Goal: Task Accomplishment & Management: Use online tool/utility

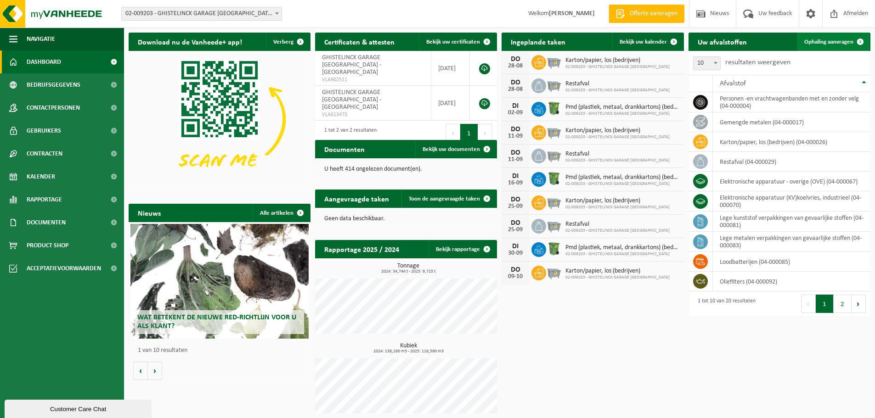
click at [812, 46] on link "Ophaling aanvragen" at bounding box center [833, 42] width 73 height 18
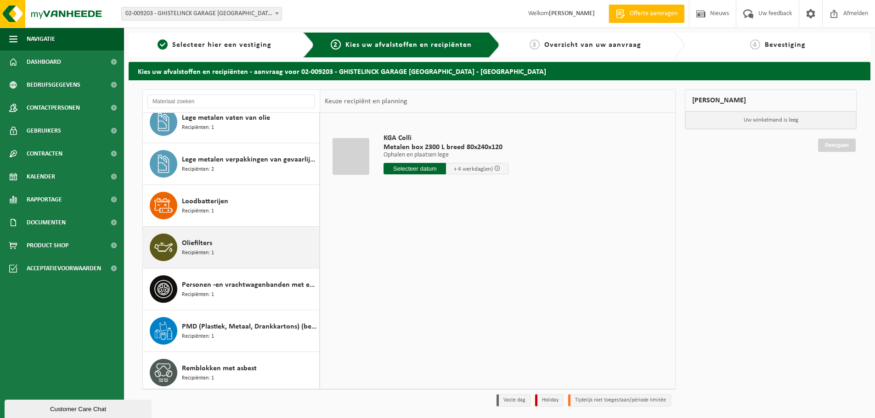
click at [193, 250] on span "Recipiënten: 1" at bounding box center [198, 253] width 32 height 9
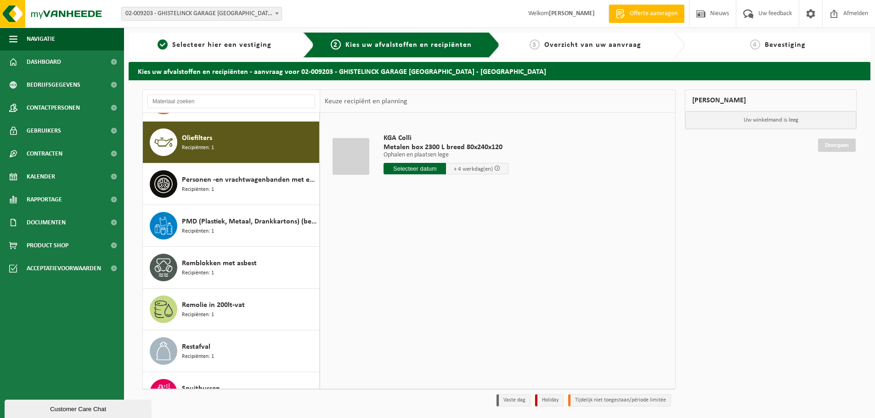
scroll to position [418, 0]
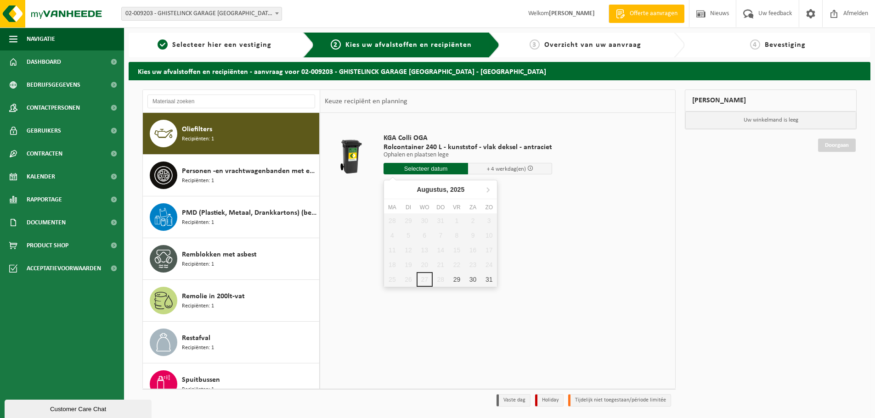
click at [427, 170] on input "text" at bounding box center [425, 168] width 84 height 11
click at [454, 279] on div "29" at bounding box center [457, 279] width 16 height 15
type input "Van 2025-08-29"
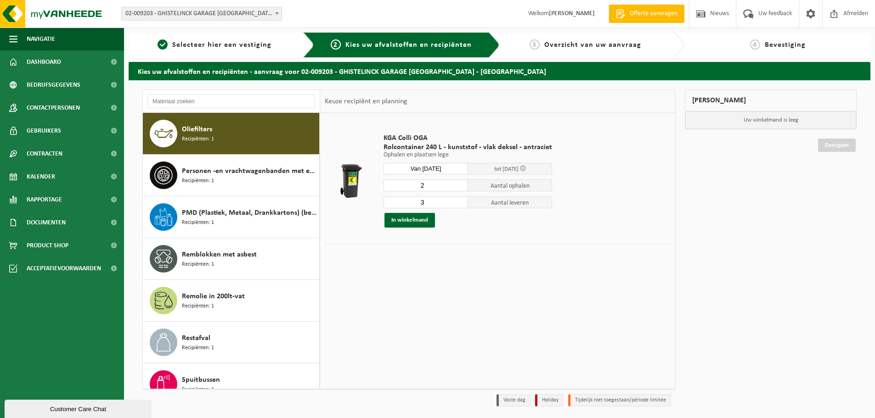
click at [457, 187] on input "2" at bounding box center [425, 186] width 84 height 12
type input "1"
click at [457, 187] on input "1" at bounding box center [425, 186] width 84 height 12
click at [458, 203] on input "2" at bounding box center [425, 202] width 84 height 12
type input "1"
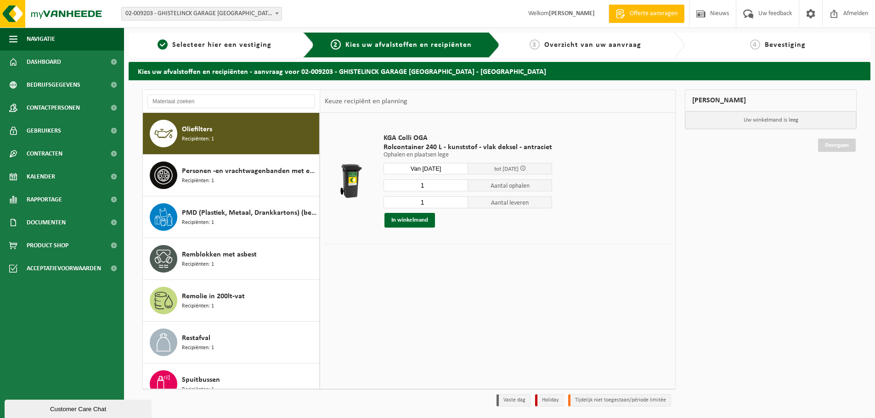
click at [458, 203] on input "1" at bounding box center [425, 202] width 84 height 12
click at [410, 223] on button "In winkelmand" at bounding box center [409, 220] width 51 height 15
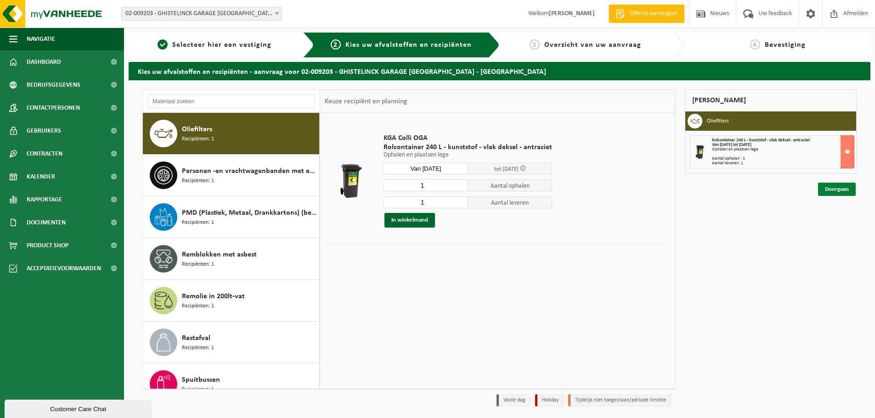
click at [823, 187] on link "Doorgaan" at bounding box center [837, 189] width 38 height 13
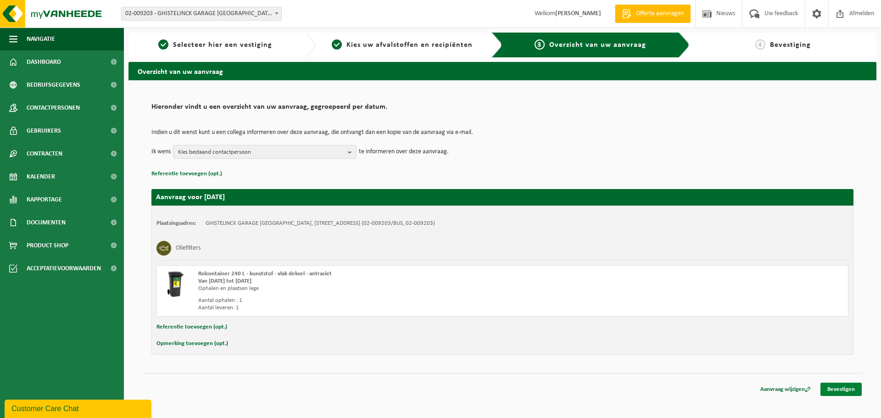
click at [835, 385] on link "Bevestigen" at bounding box center [841, 389] width 41 height 13
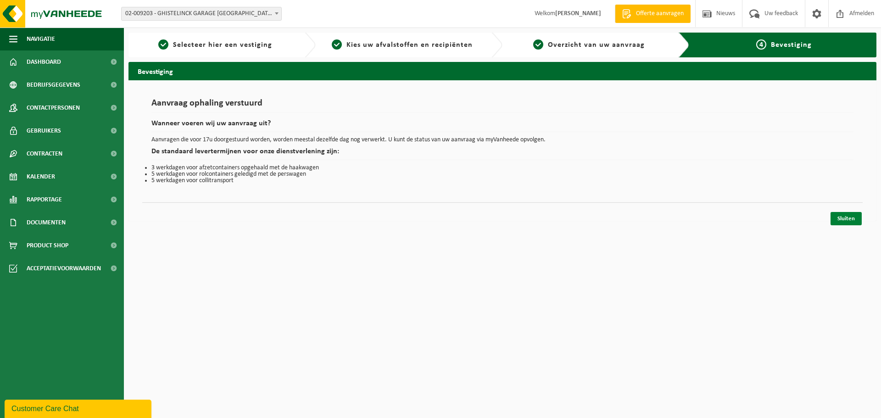
click at [845, 222] on link "Sluiten" at bounding box center [846, 218] width 31 height 13
